Goal: Obtain resource: Download file/media

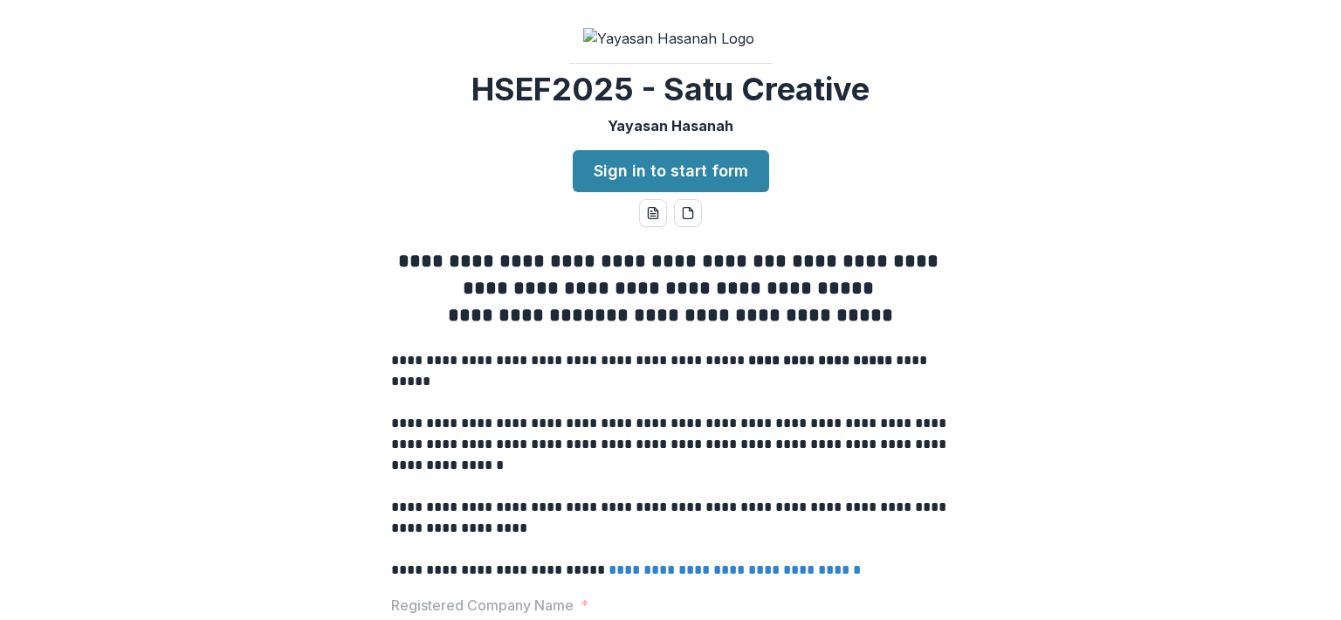
click at [733, 192] on link "Sign in to start form" at bounding box center [671, 171] width 196 height 42
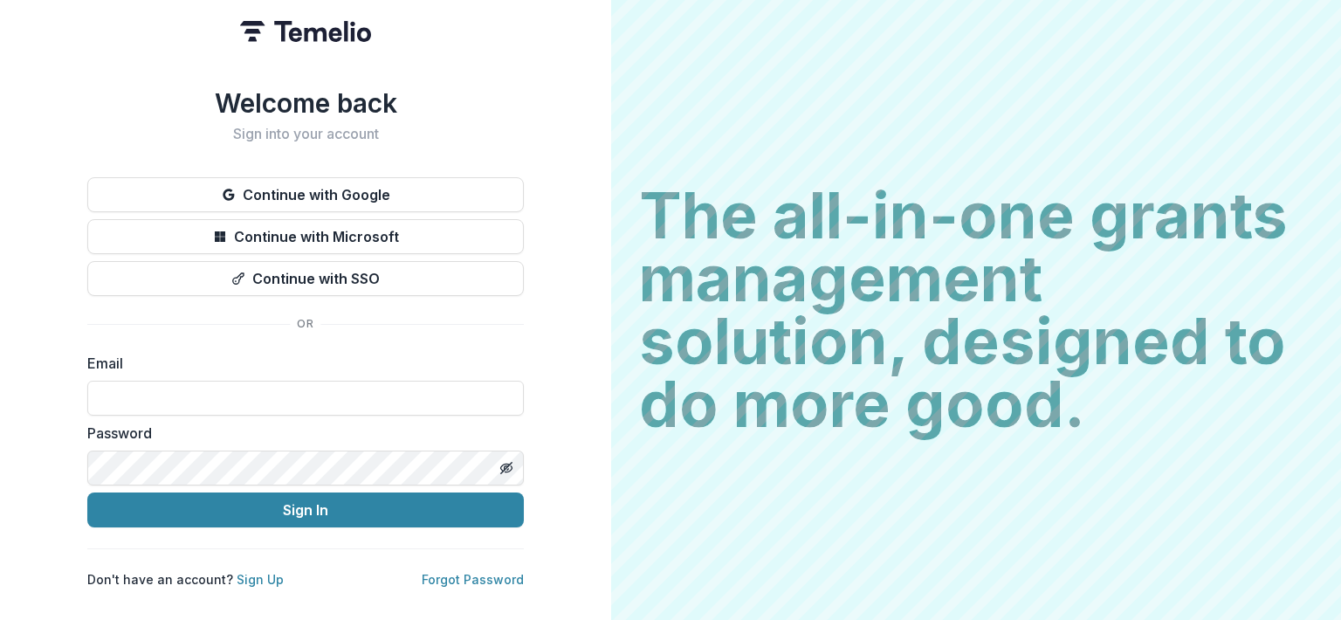
click at [395, 400] on input at bounding box center [305, 398] width 436 height 35
type input "**********"
click at [349, 513] on button "Sign In" at bounding box center [305, 509] width 436 height 35
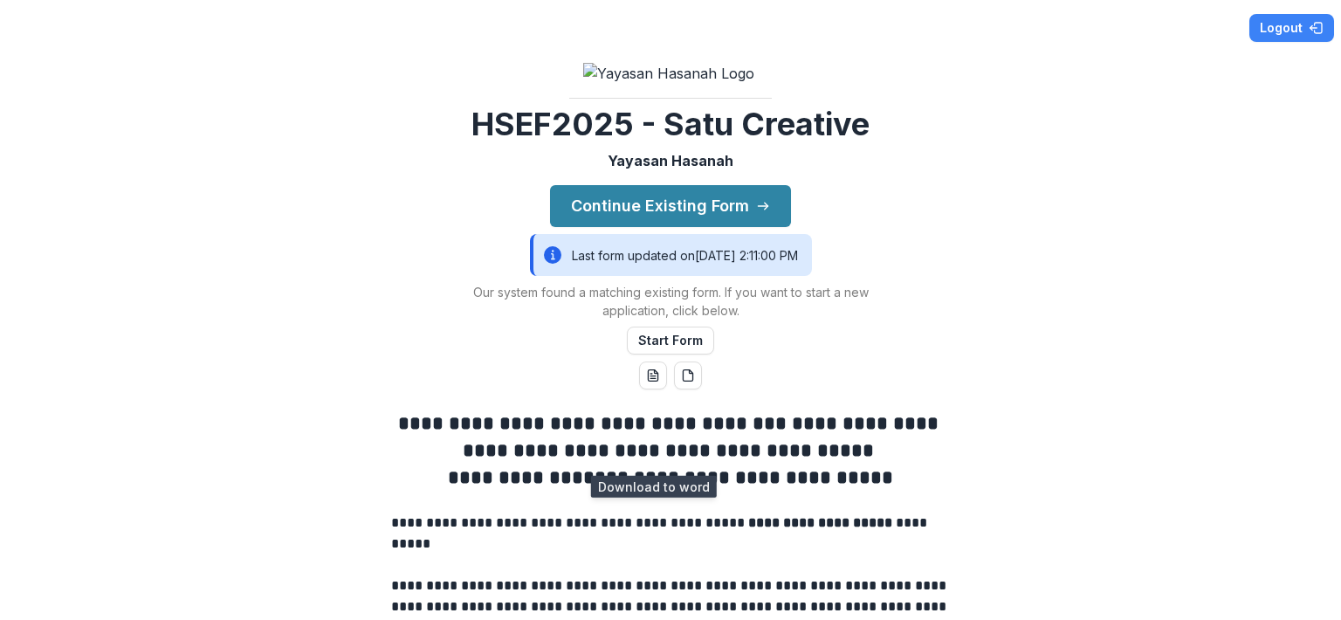
click at [646, 382] on icon "word-download" at bounding box center [653, 375] width 14 height 14
click at [704, 227] on button "Continue Existing Form" at bounding box center [670, 206] width 241 height 42
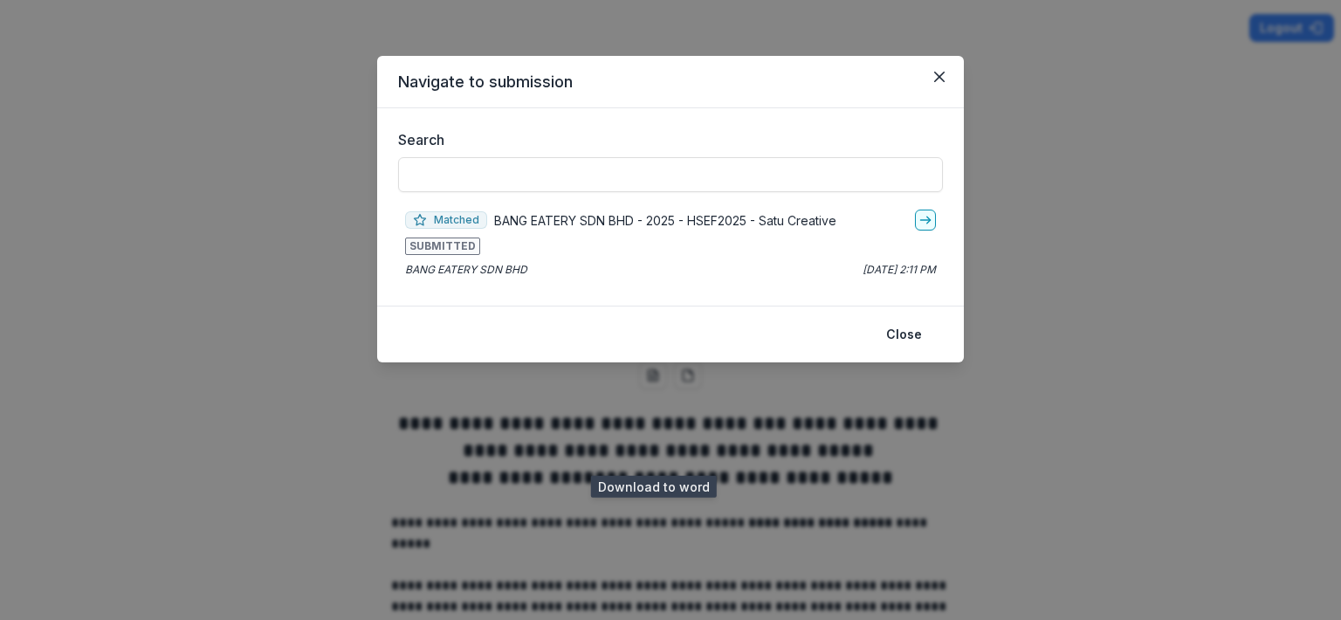
click at [921, 224] on icon "go-to" at bounding box center [925, 220] width 14 height 14
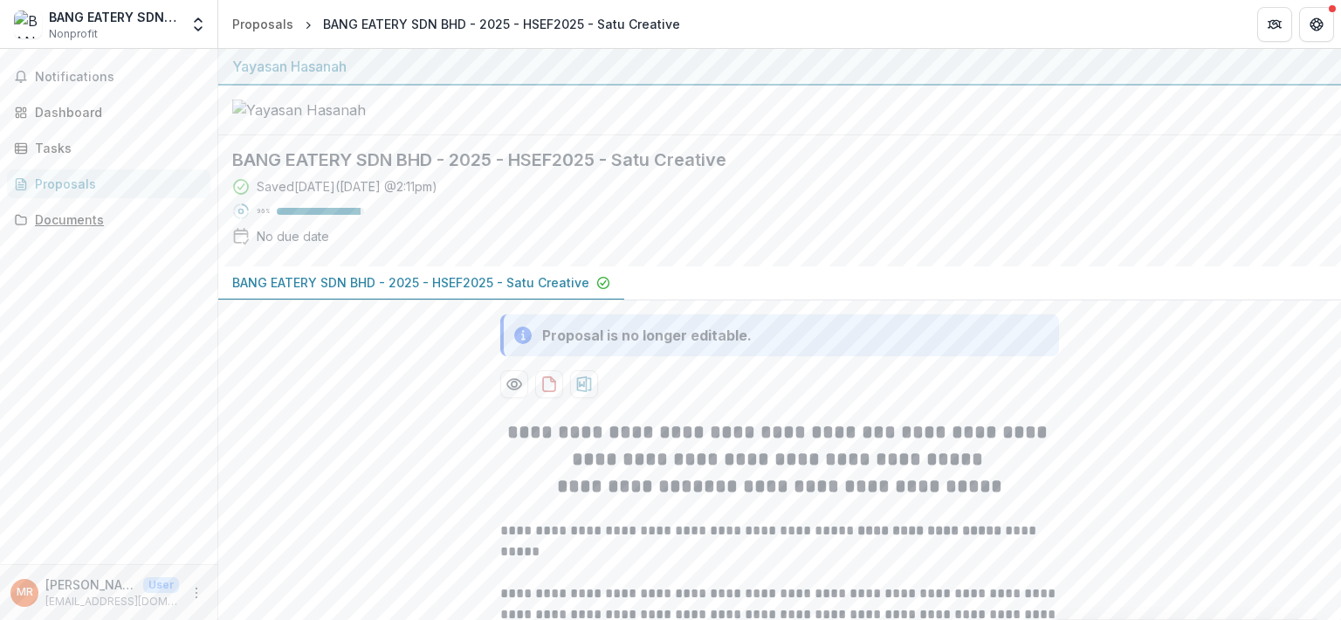
click at [87, 224] on div "Documents" at bounding box center [115, 219] width 161 height 18
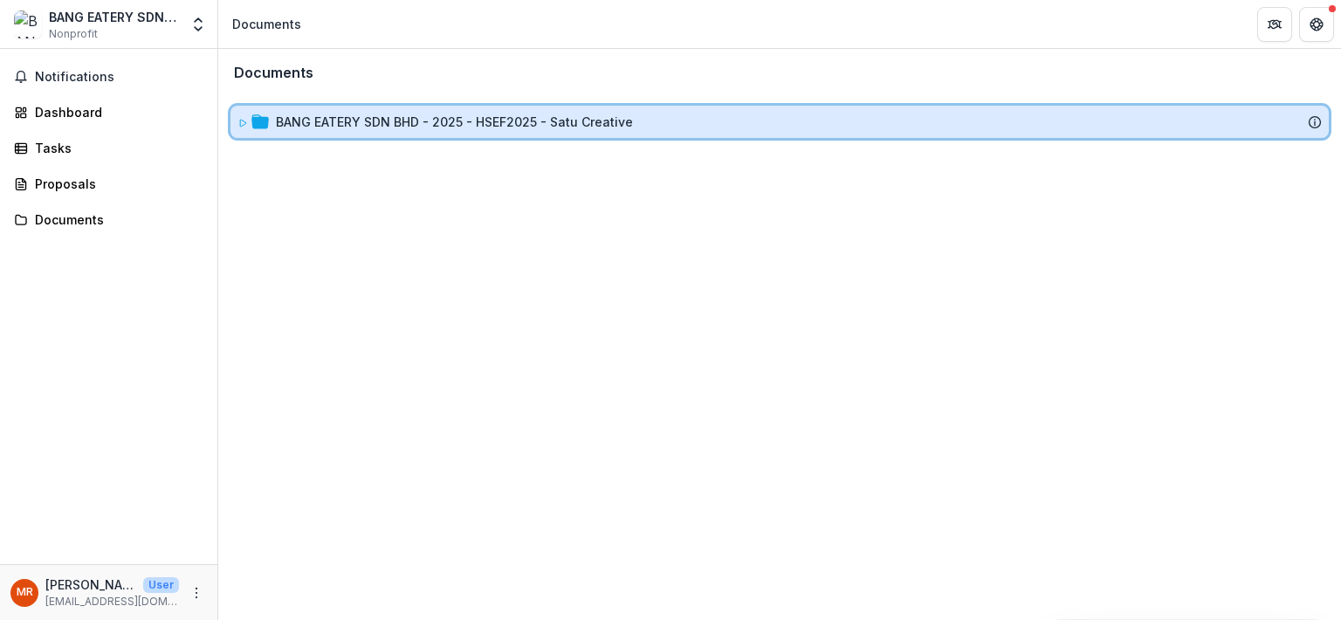
click at [285, 134] on div "BANG EATERY SDN BHD - 2025 - HSEF2025 - Satu Creative" at bounding box center [779, 122] width 1098 height 32
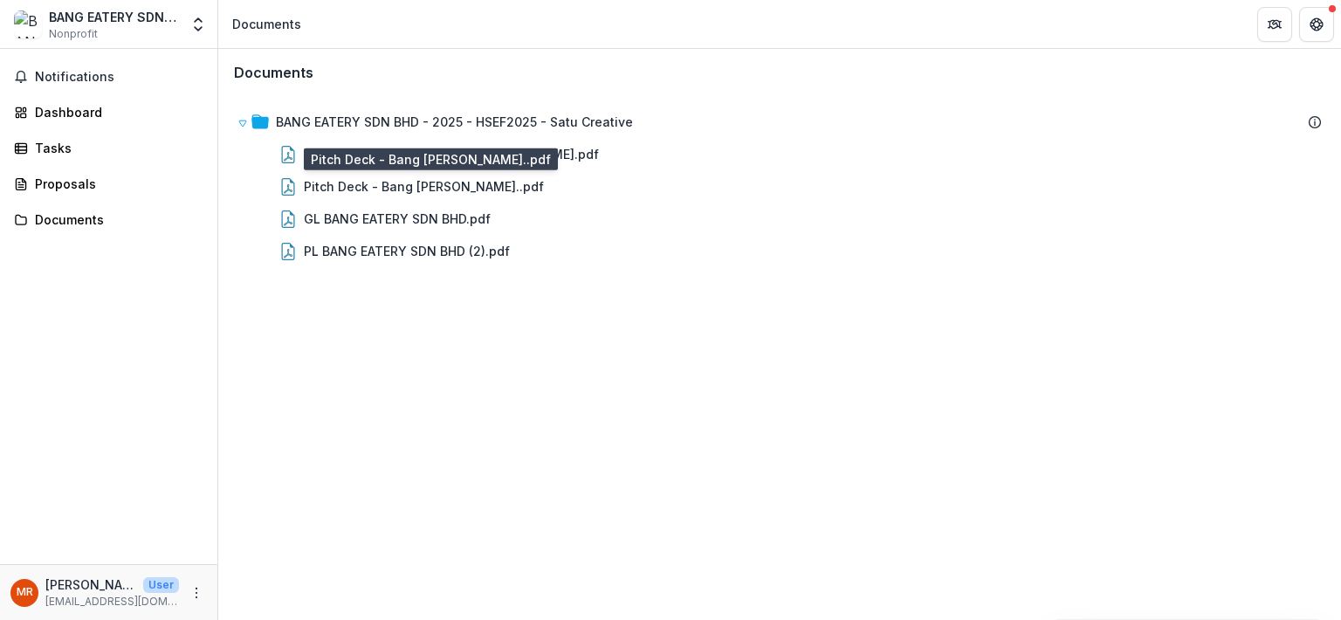
click at [346, 189] on div "Pitch Deck - Bang Joni Kopitiam..pdf" at bounding box center [424, 186] width 240 height 18
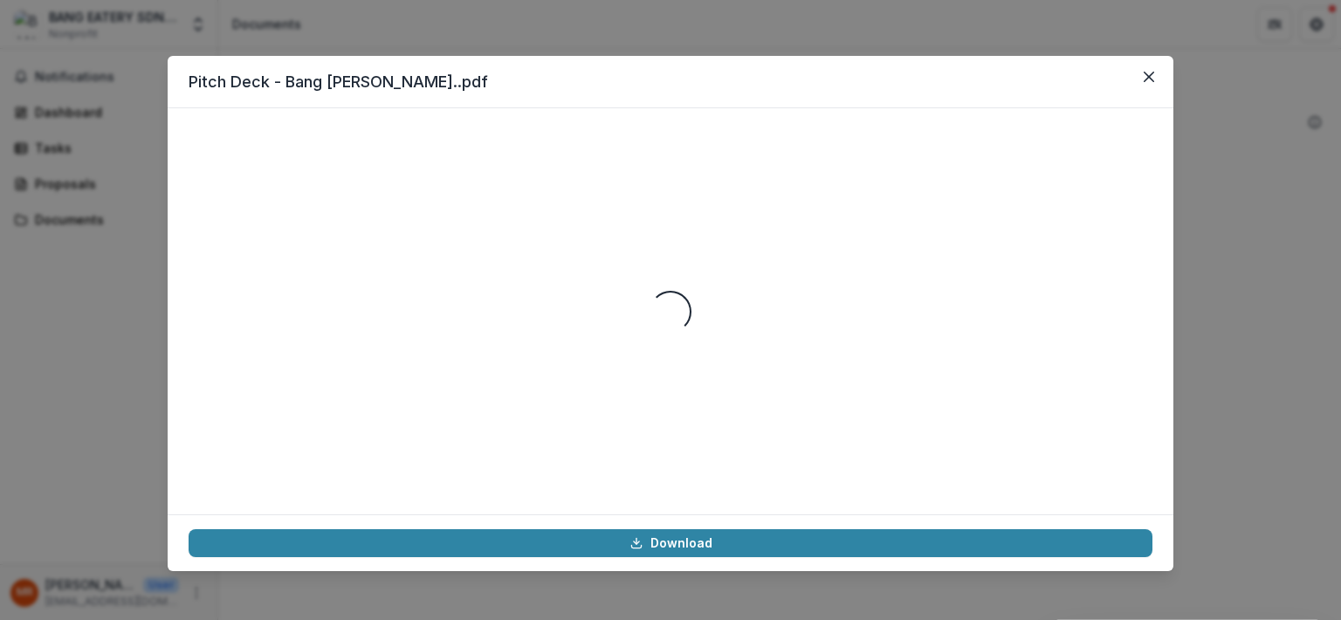
click at [643, 548] on icon at bounding box center [636, 543] width 14 height 14
